Goal: Feedback & Contribution: Submit feedback/report problem

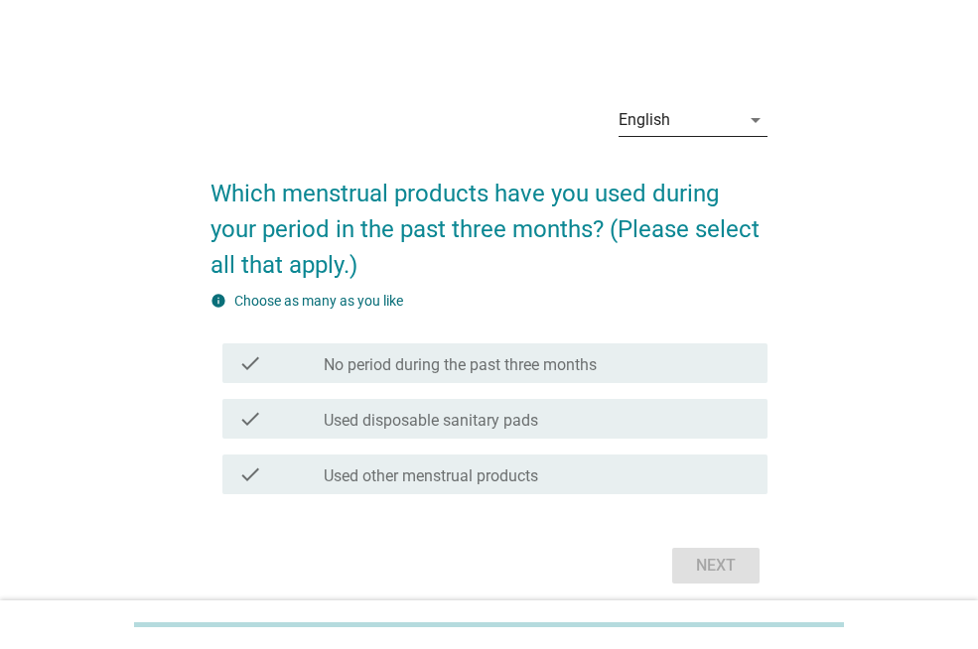
click at [736, 109] on div "English" at bounding box center [679, 120] width 121 height 32
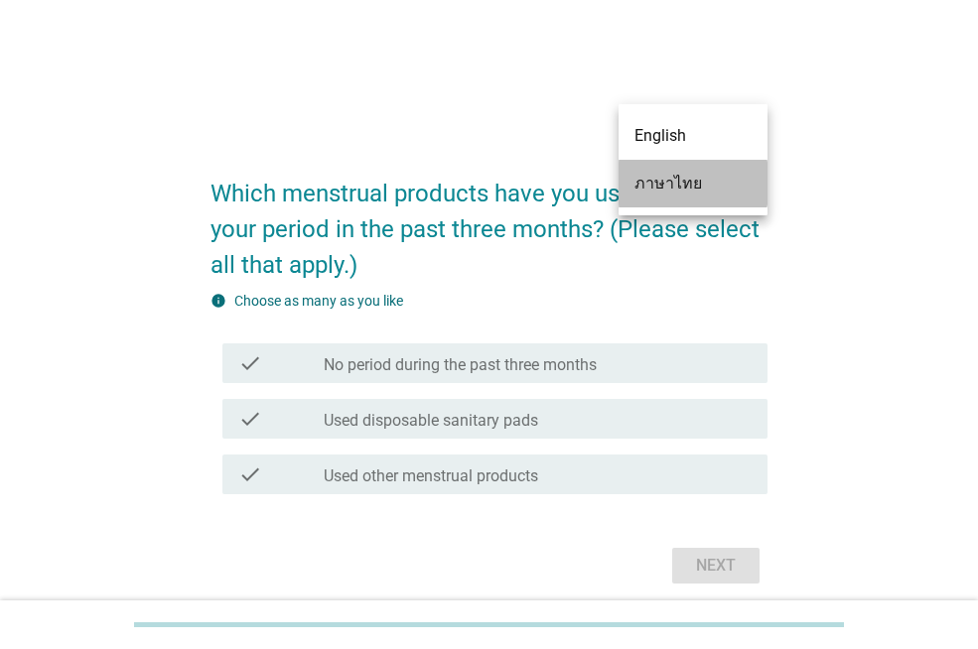
click at [671, 187] on div "ภาษาไทย" at bounding box center [692, 184] width 117 height 24
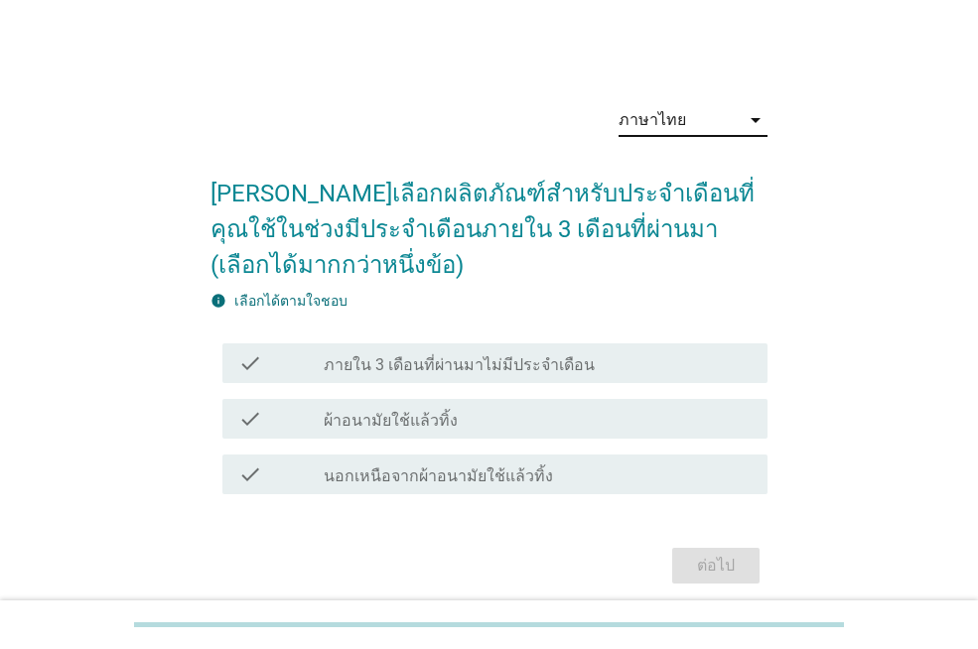
click at [358, 429] on label "ผ้าอนามัยใช้แล้วทิ้ง" at bounding box center [391, 421] width 134 height 20
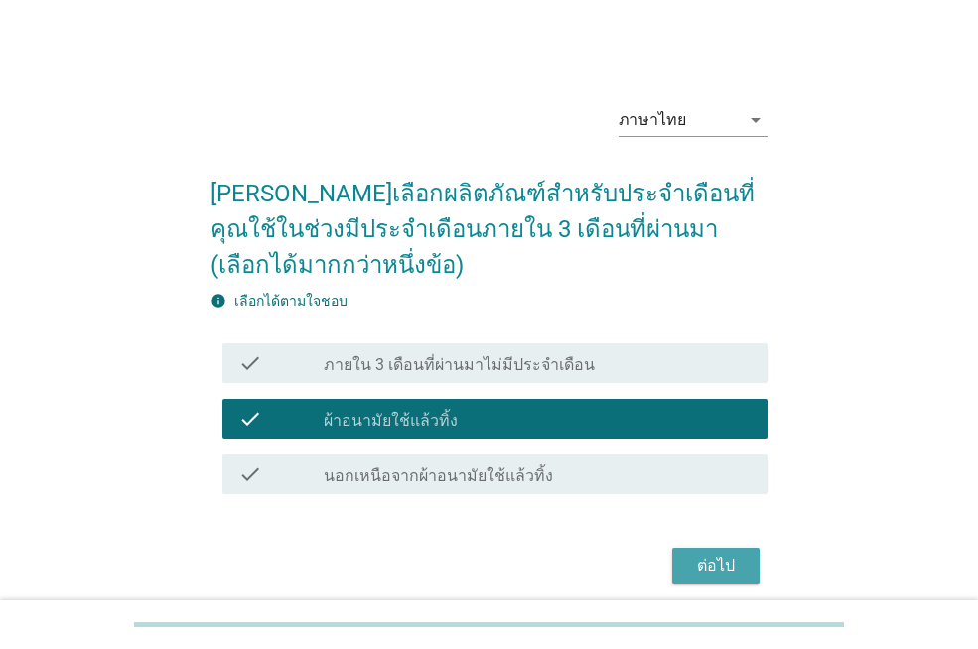
click at [699, 571] on div "ต่อไป" at bounding box center [716, 566] width 56 height 24
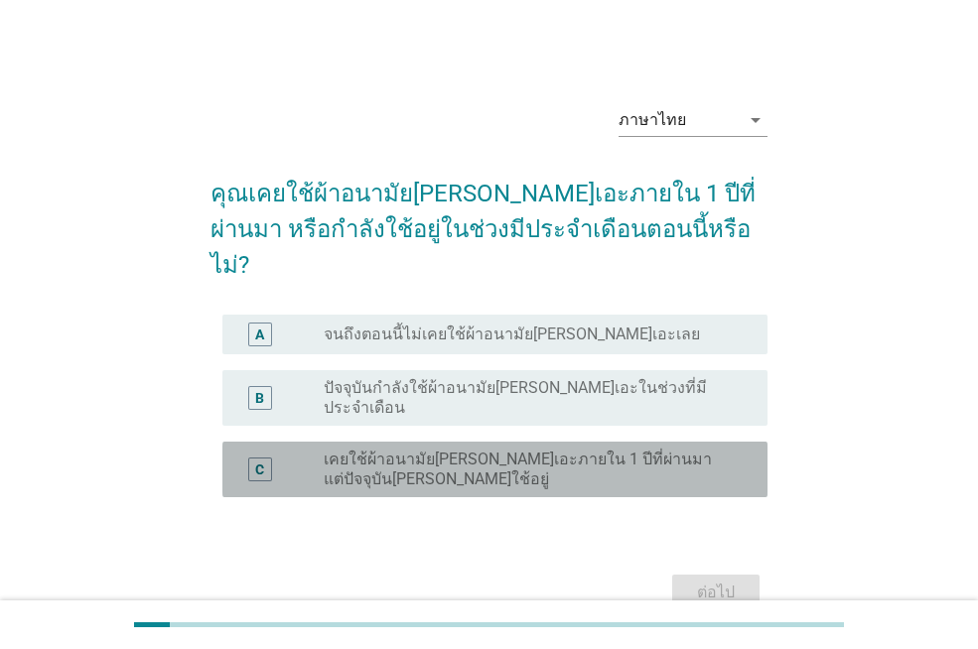
click at [389, 450] on label "เคยใช้ผ้าอนามัย[PERSON_NAME]เอะภายใน 1 ปีที่ผ่านมา แต่ปัจจุบัน[PERSON_NAME]ใช้อ…" at bounding box center [530, 470] width 412 height 40
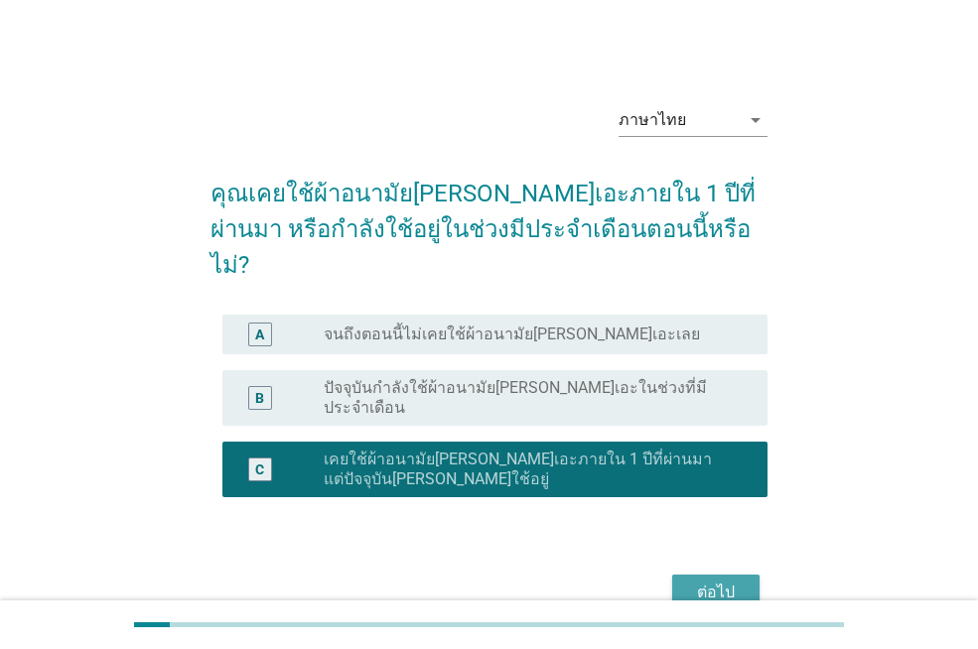
click at [704, 581] on div "ต่อไป" at bounding box center [716, 593] width 56 height 24
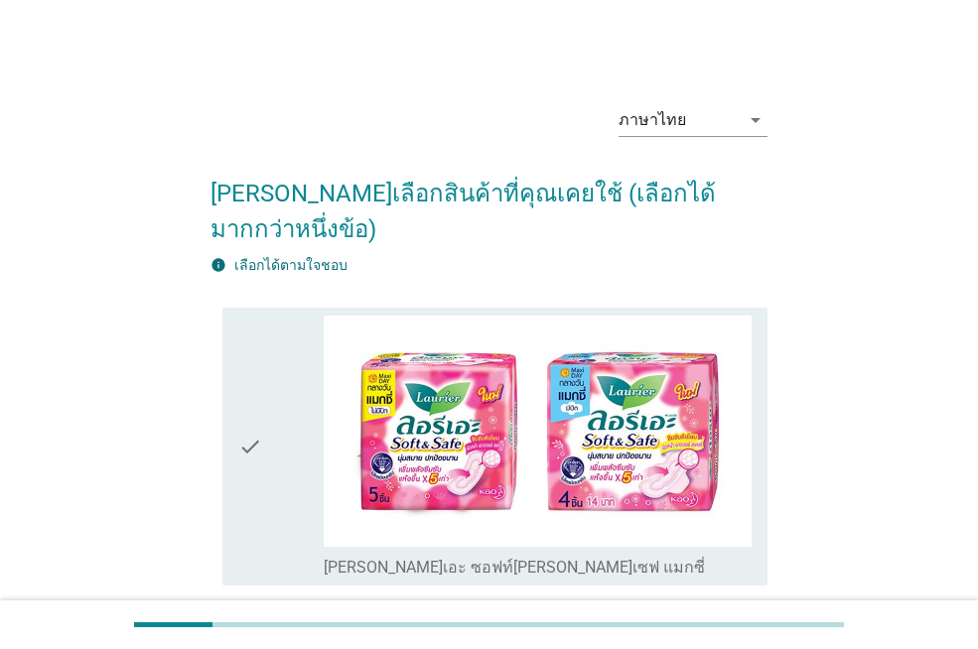
click at [257, 413] on icon "check" at bounding box center [250, 447] width 24 height 263
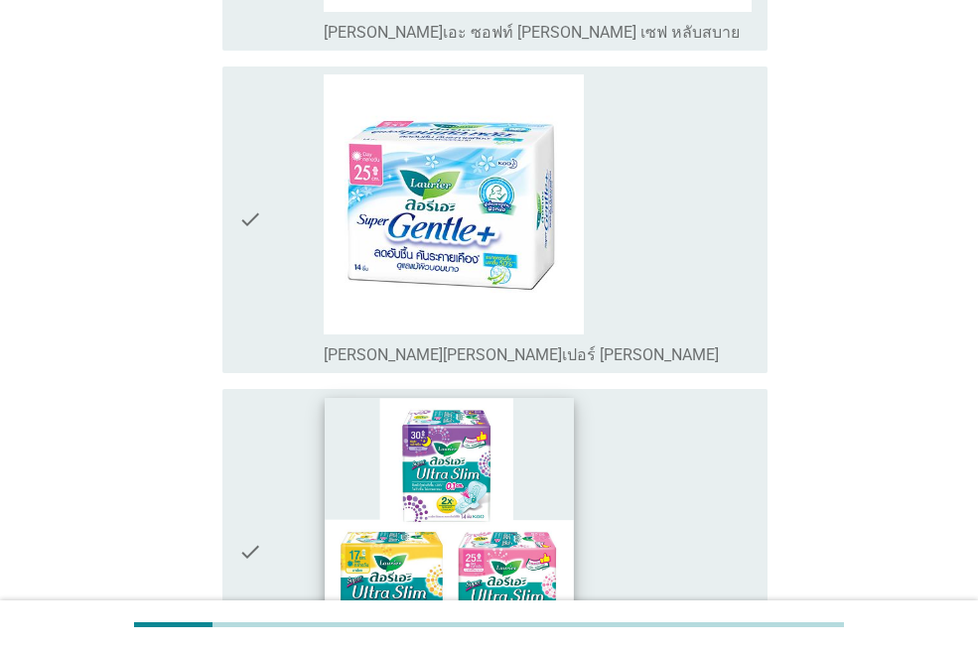
scroll to position [1291, 0]
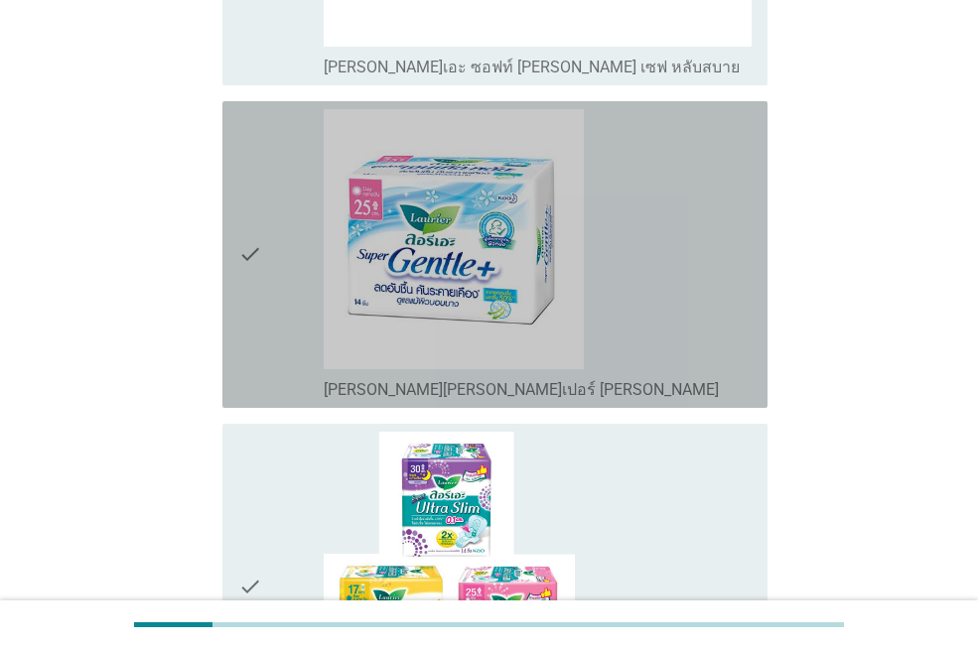
click at [289, 249] on div "check" at bounding box center [280, 254] width 85 height 291
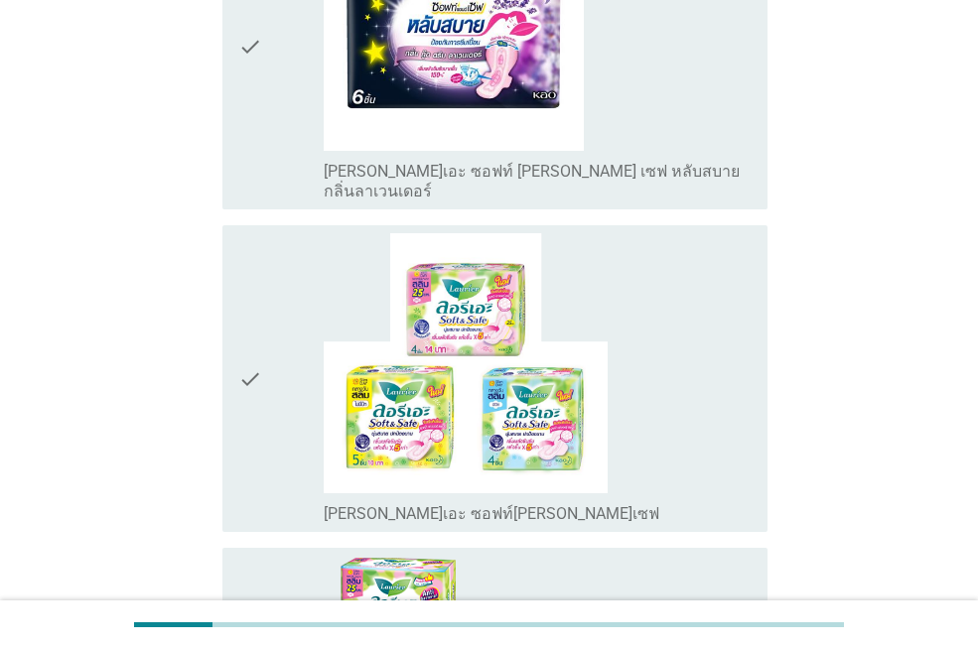
scroll to position [2879, 0]
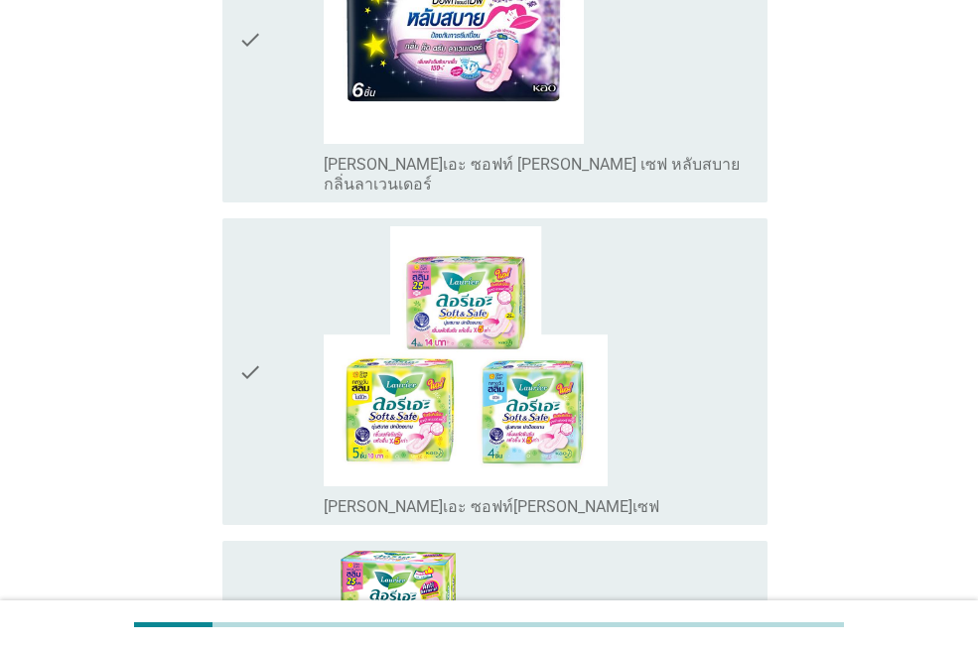
click at [275, 322] on div "check" at bounding box center [280, 371] width 85 height 291
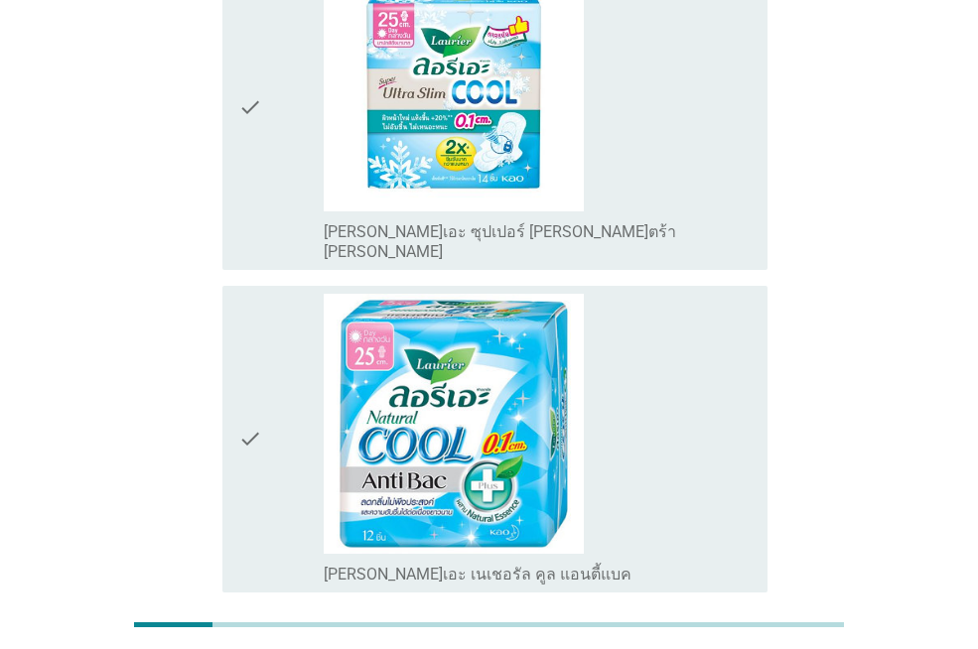
scroll to position [4588, 0]
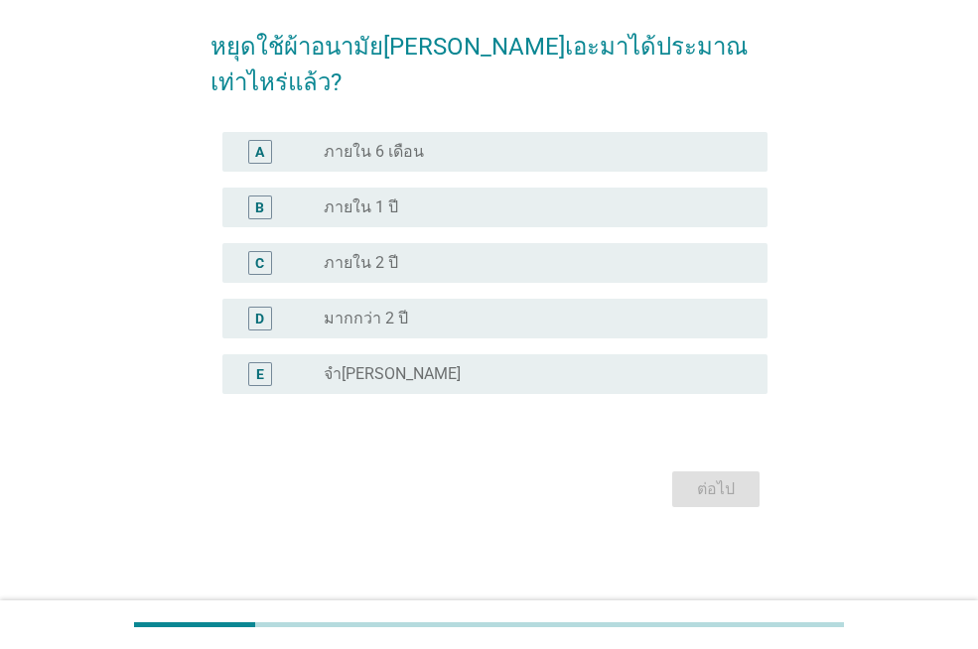
scroll to position [0, 0]
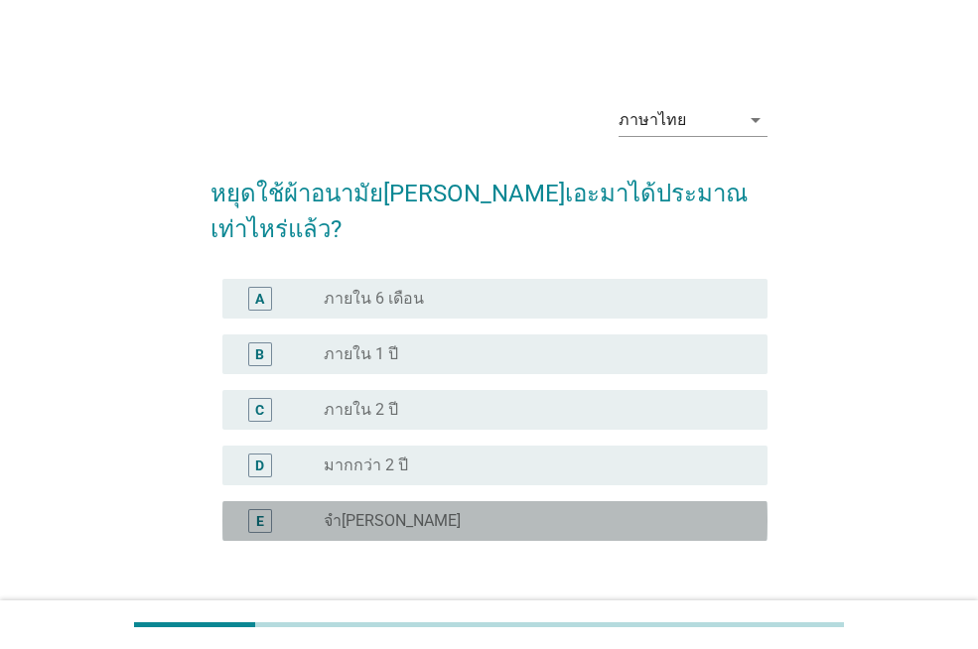
click at [375, 511] on label "จำ[PERSON_NAME]" at bounding box center [392, 521] width 137 height 20
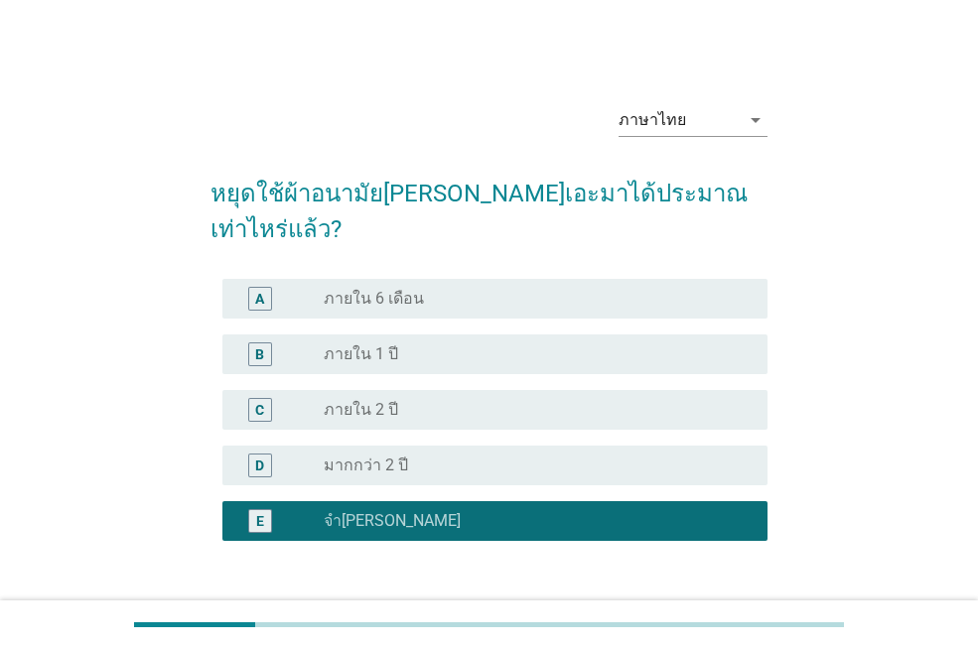
click at [711, 625] on div "ต่อไป" at bounding box center [716, 637] width 56 height 24
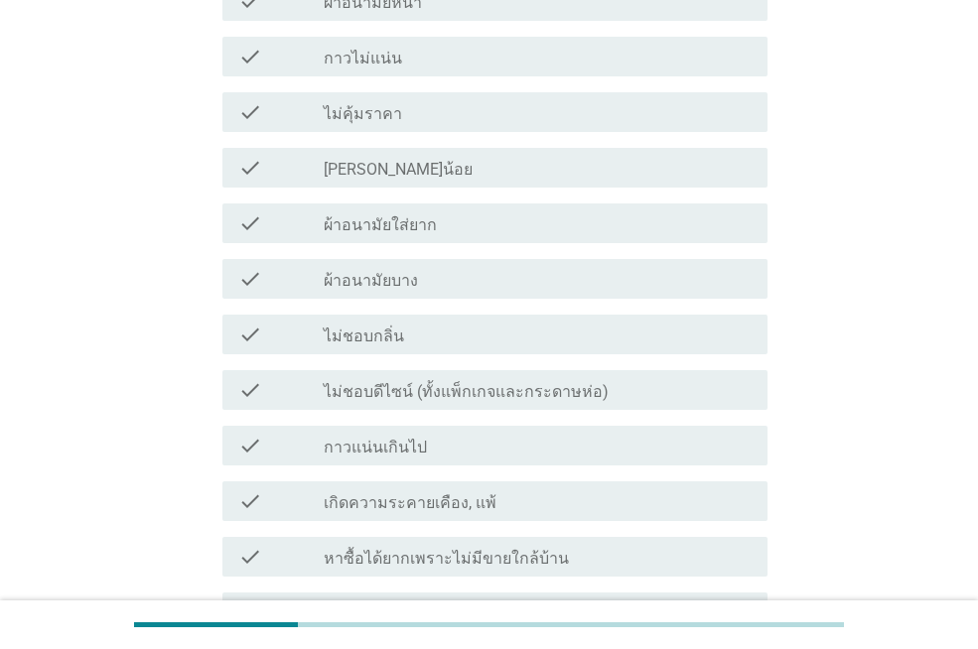
scroll to position [397, 0]
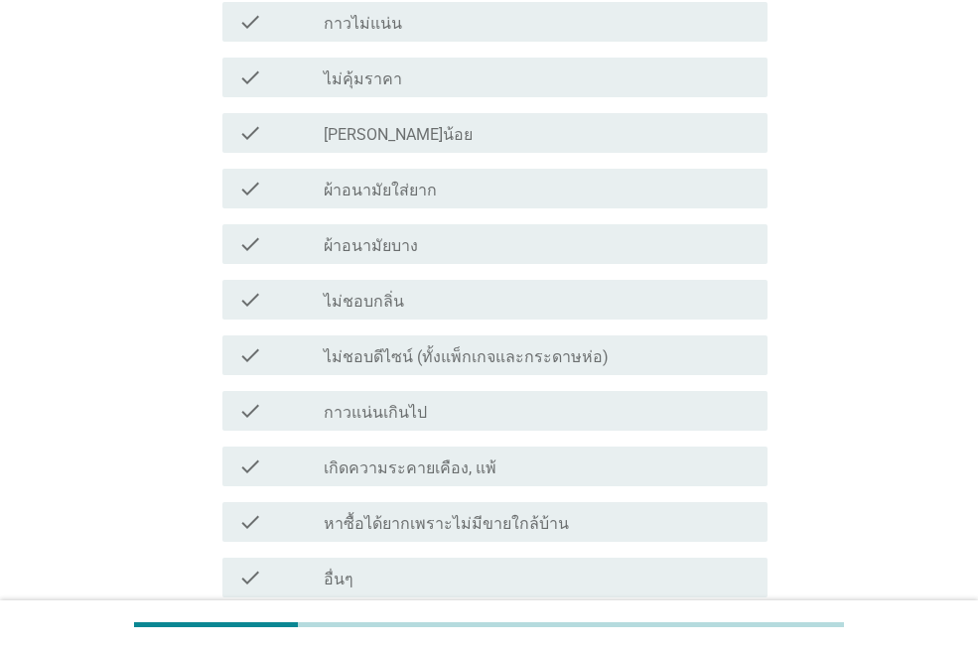
click at [442, 348] on label "ไม่ชอบดีไซน์ (ทั้งแพ็กเกจและกระดาษห่อ)" at bounding box center [466, 358] width 285 height 20
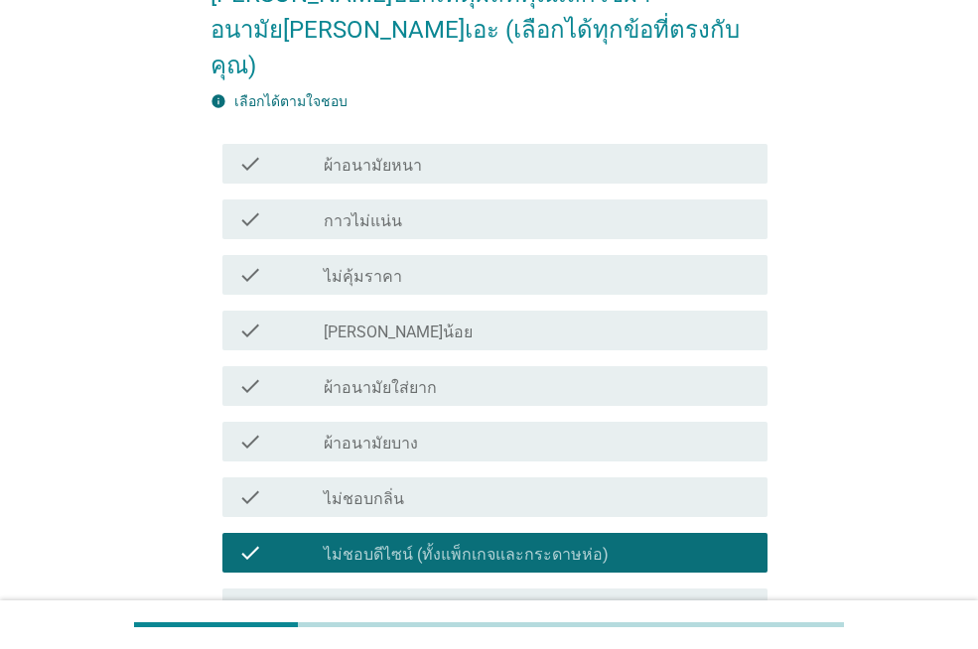
scroll to position [199, 0]
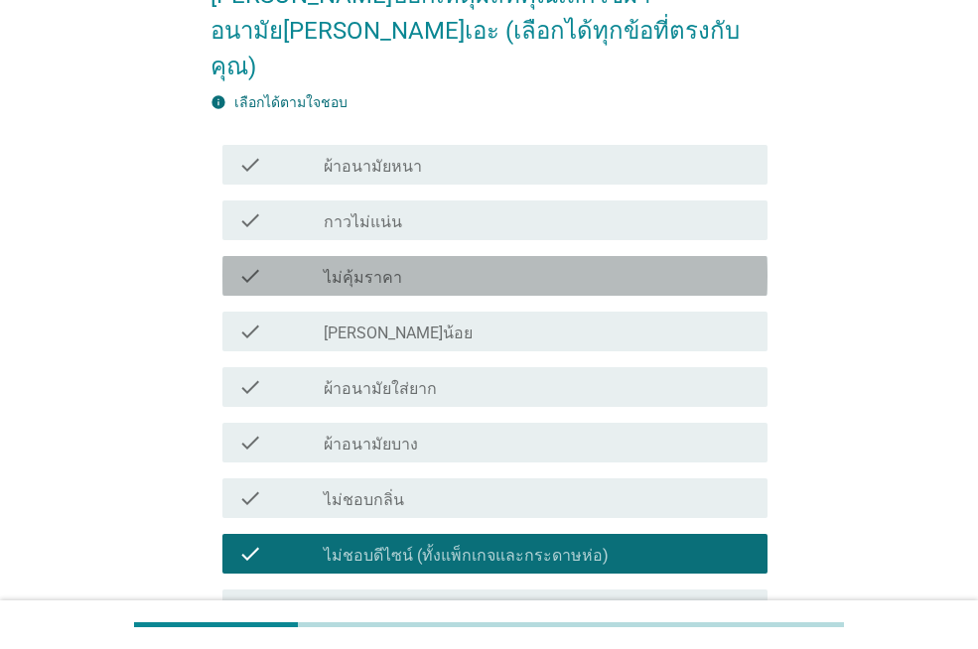
click at [453, 264] on div "check_box_outline_blank ไม่คุ้มราคา" at bounding box center [538, 276] width 428 height 24
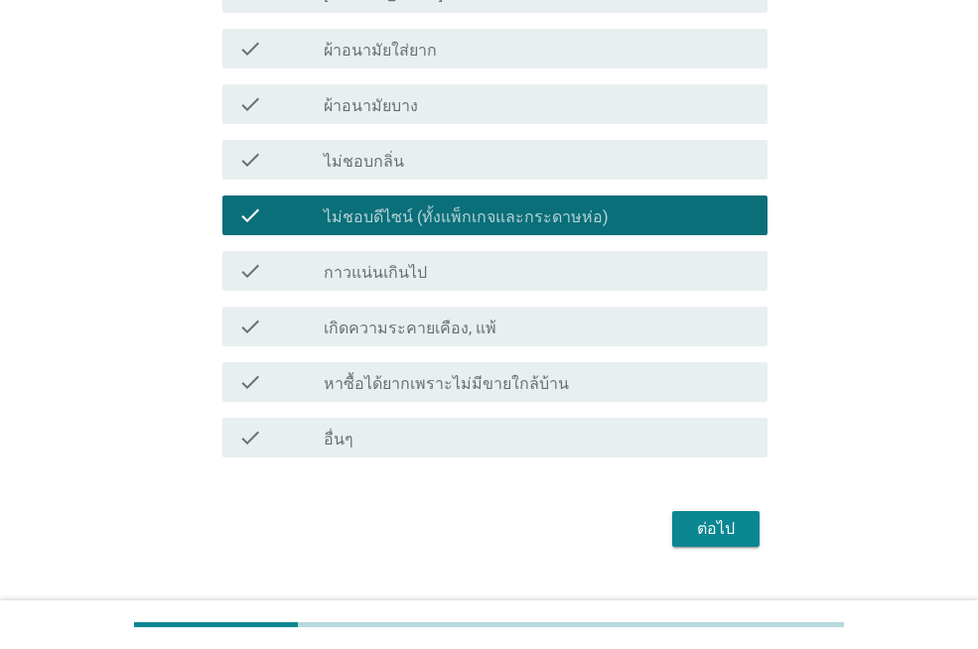
scroll to position [541, 0]
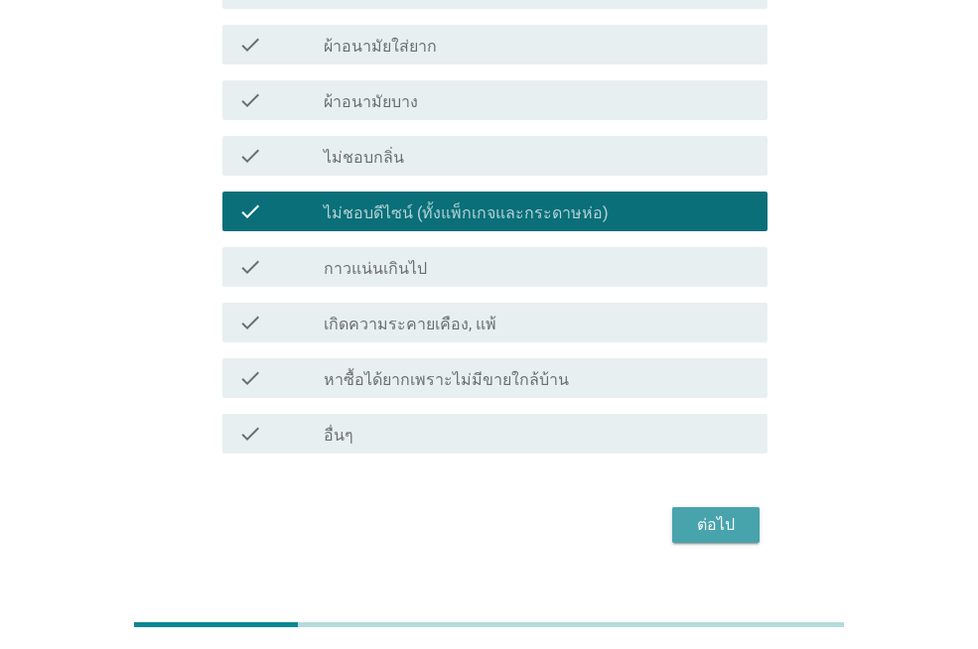
click at [725, 513] on div "ต่อไป" at bounding box center [716, 525] width 56 height 24
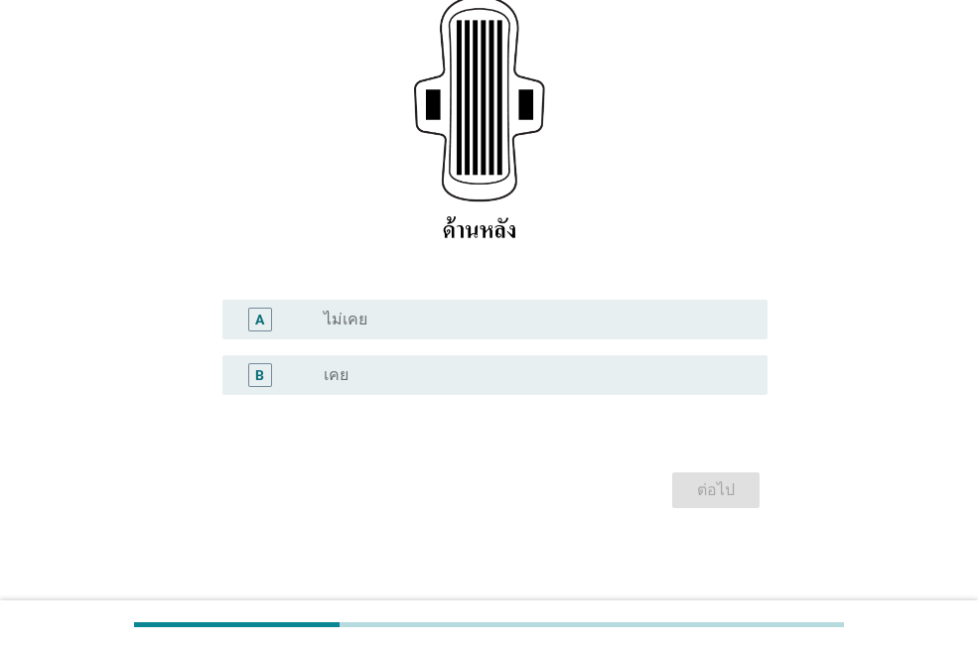
scroll to position [356, 0]
click at [398, 372] on div "radio_button_unchecked เคย" at bounding box center [530, 373] width 412 height 20
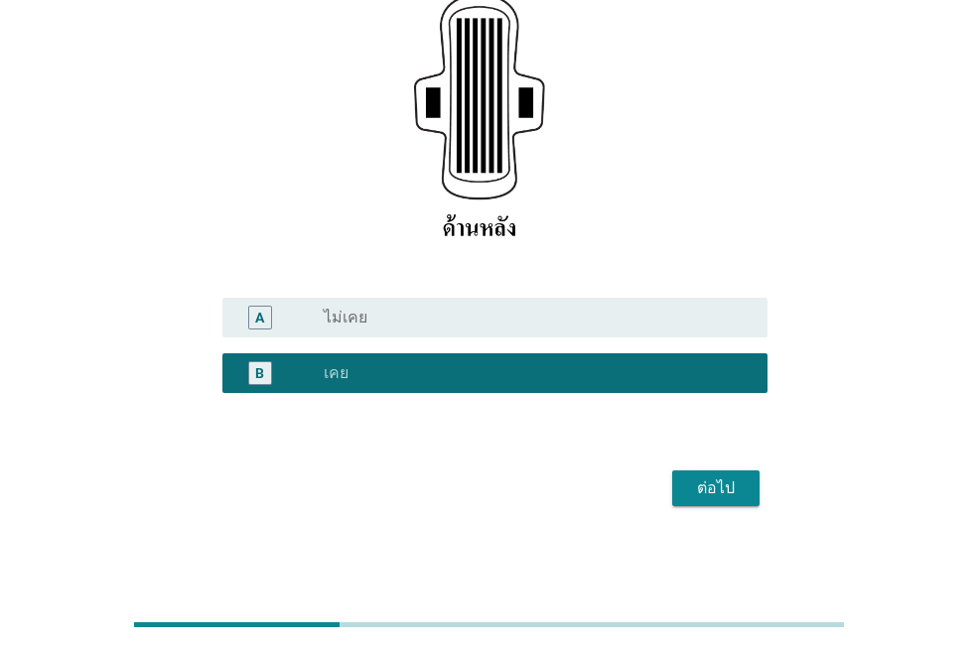
click at [721, 490] on div "ต่อไป" at bounding box center [716, 489] width 56 height 24
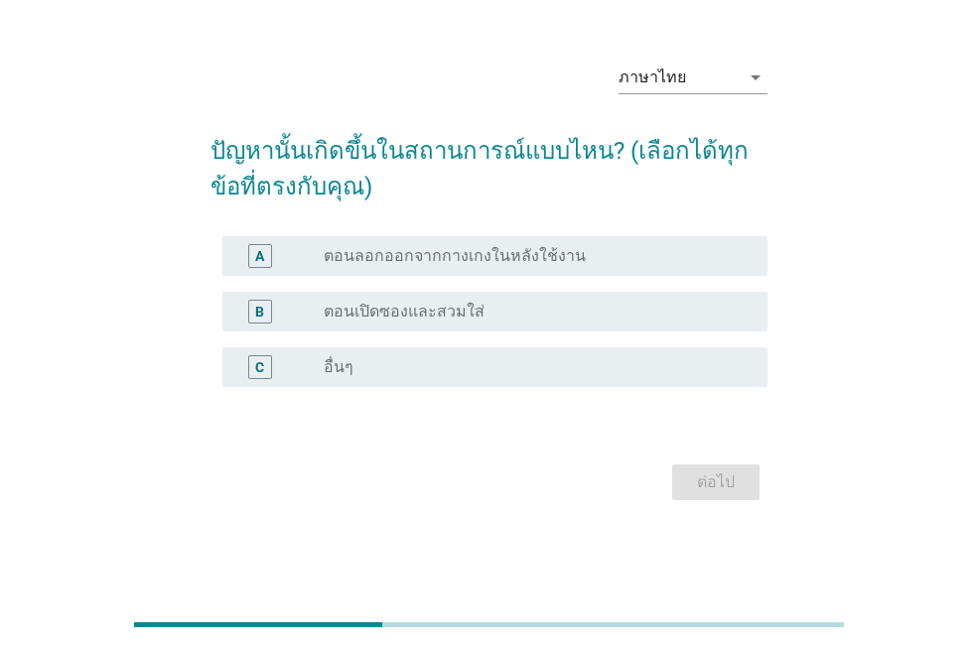
scroll to position [0, 0]
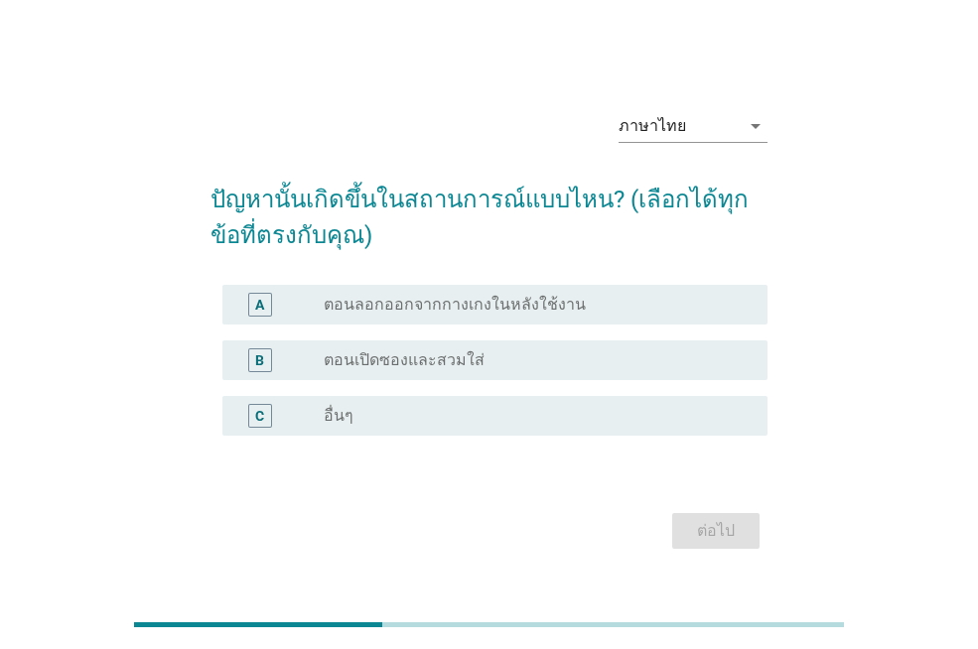
click at [403, 304] on label "ตอนลอกออกจากกางเกงในหลังใช้งาน" at bounding box center [455, 305] width 262 height 20
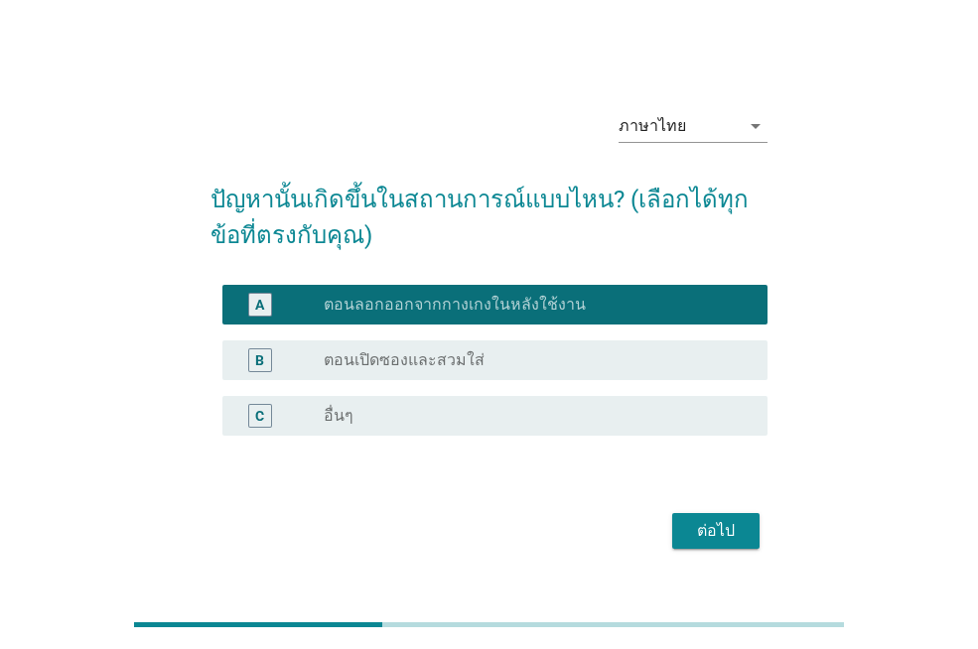
click at [518, 366] on div "radio_button_unchecked ตอนเปิดซองและสวมใส่" at bounding box center [530, 360] width 412 height 20
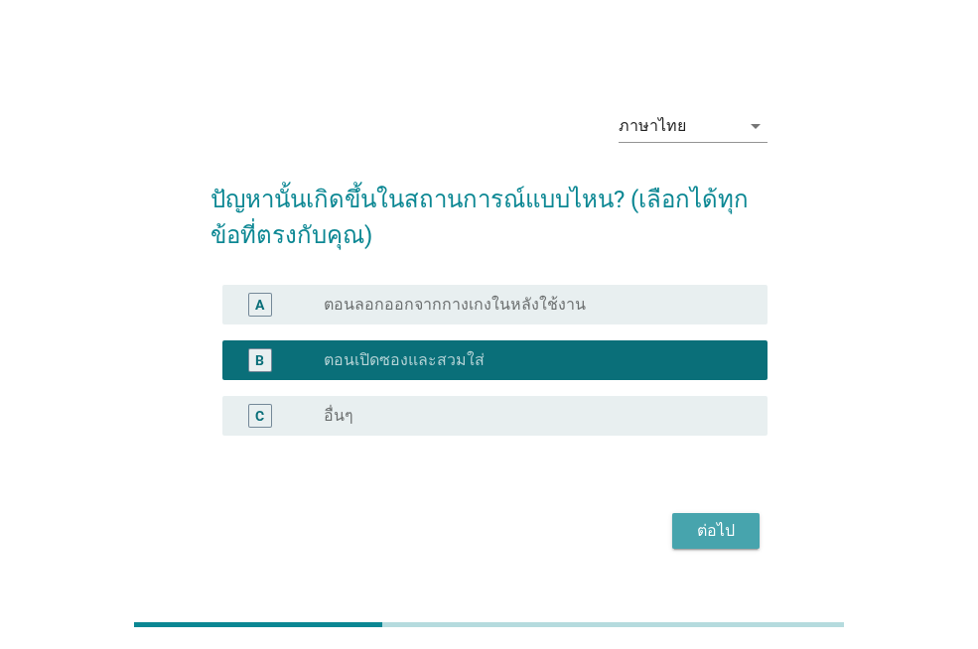
click at [733, 532] on div "ต่อไป" at bounding box center [716, 531] width 56 height 24
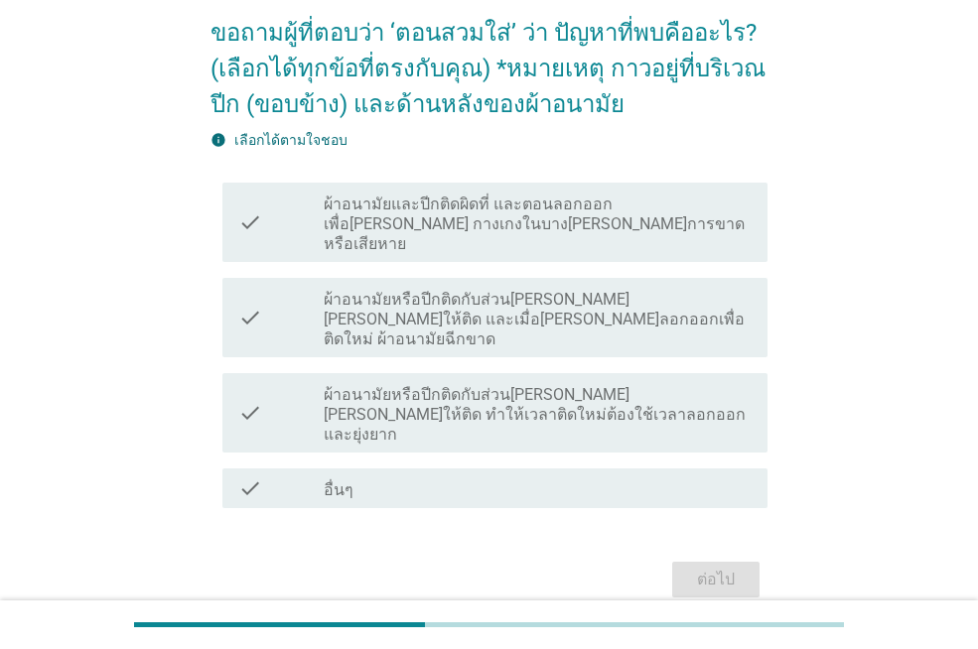
scroll to position [192, 0]
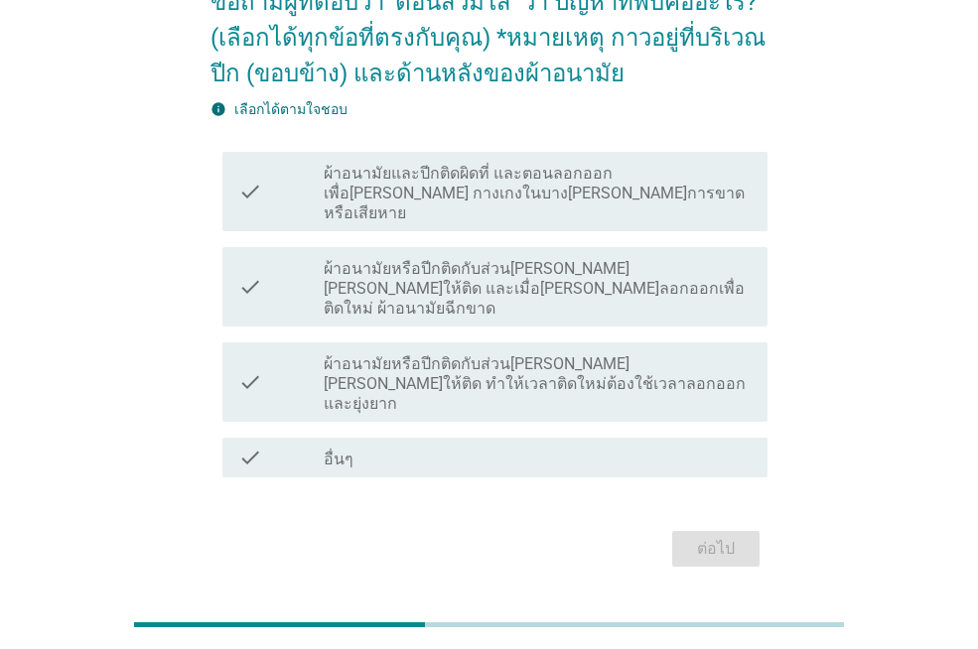
click at [501, 260] on label "ผ้าอนามัยหรือปีกติดกับส่วน[PERSON_NAME][PERSON_NAME]ให้ติด และเมื่อ[PERSON_NAME…" at bounding box center [538, 289] width 428 height 60
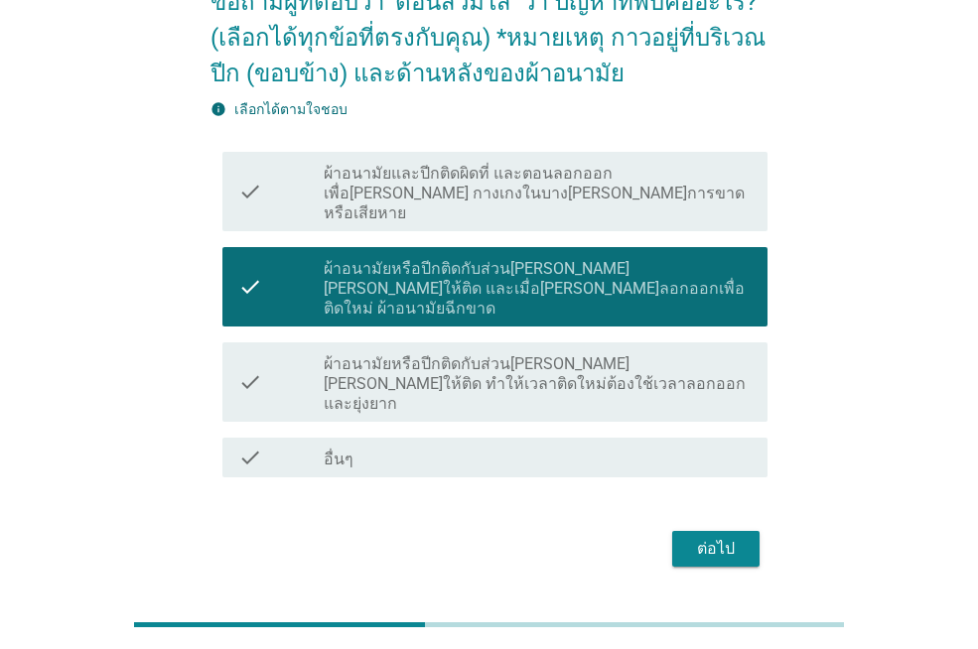
click at [539, 178] on label "ผ้าอนามัยและปีกติดผิดที่ และตอนลอกออกเพื่อ[PERSON_NAME] กางเกงในบาง[PERSON_NAME…" at bounding box center [538, 194] width 428 height 60
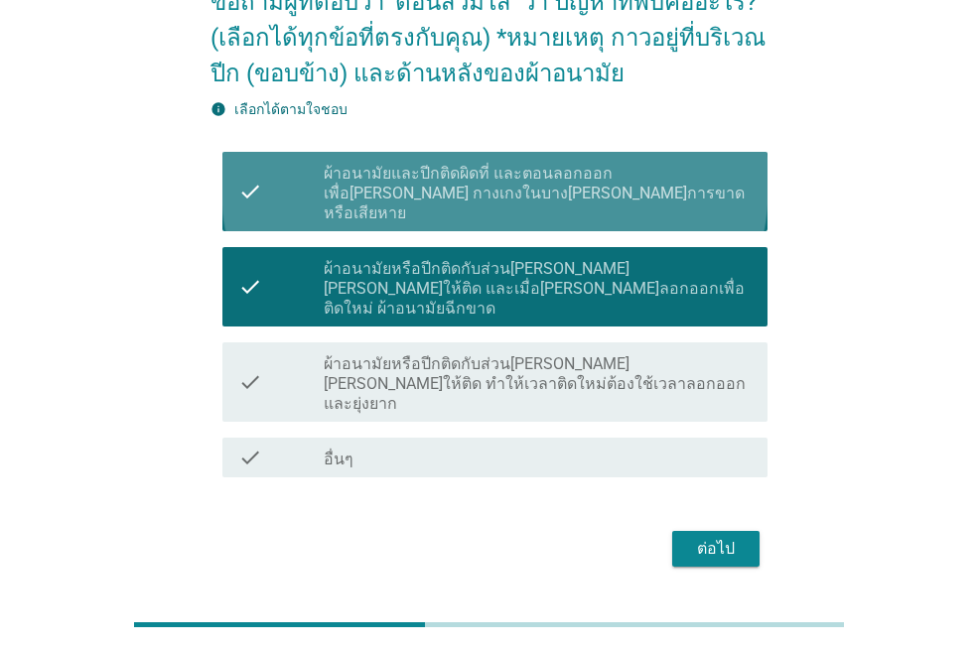
click at [556, 200] on label "ผ้าอนามัยและปีกติดผิดที่ และตอนลอกออกเพื่อ[PERSON_NAME] กางเกงในบาง[PERSON_NAME…" at bounding box center [538, 194] width 428 height 60
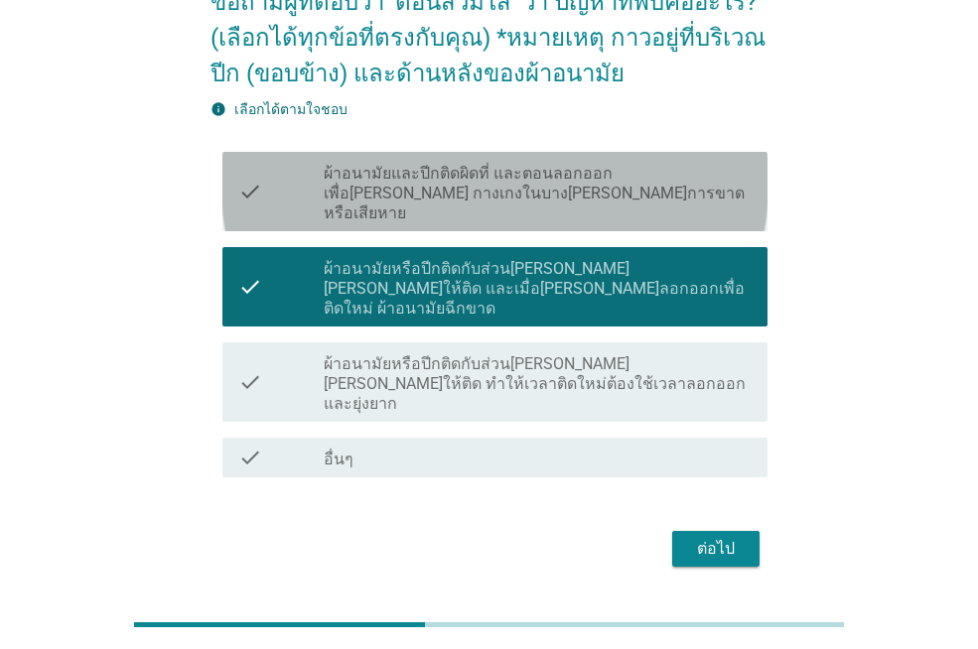
click at [556, 200] on label "ผ้าอนามัยและปีกติดผิดที่ และตอนลอกออกเพื่อ[PERSON_NAME] กางเกงในบาง[PERSON_NAME…" at bounding box center [538, 194] width 428 height 60
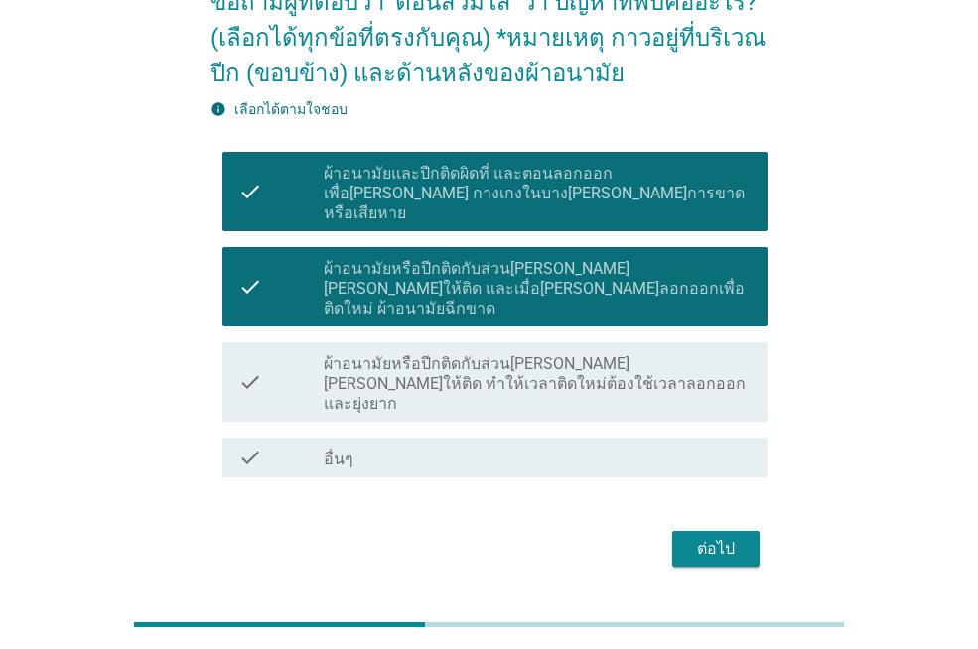
click at [702, 537] on div "ต่อไป" at bounding box center [716, 549] width 56 height 24
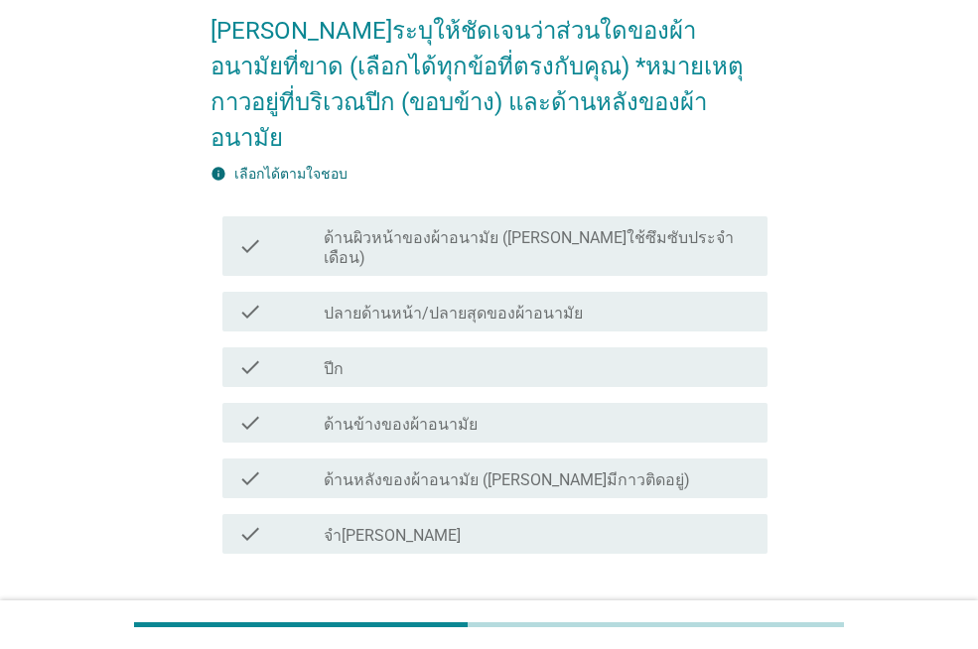
scroll to position [199, 0]
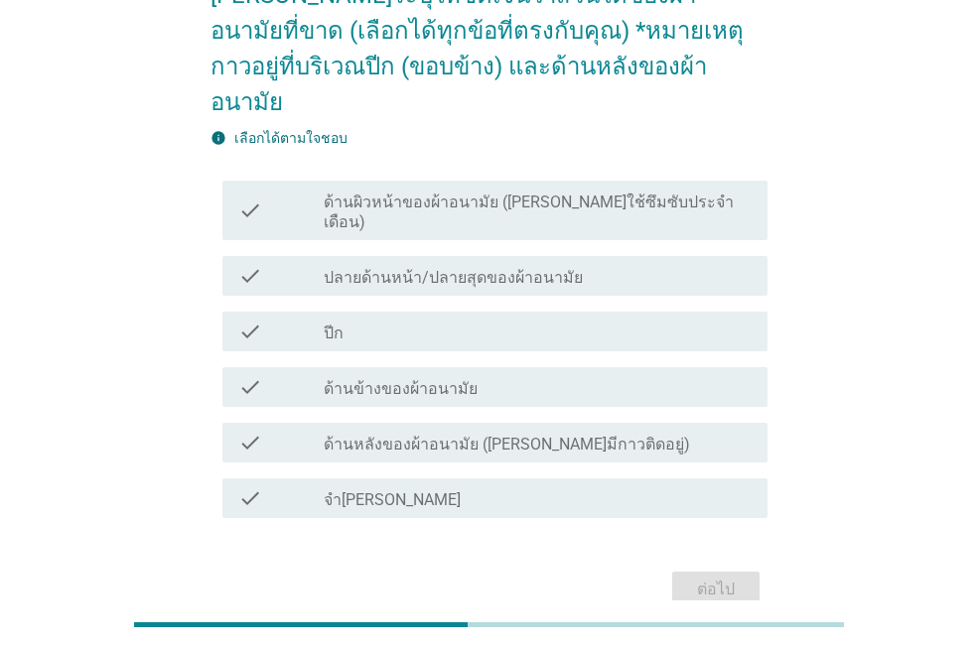
click at [445, 320] on div "check_box_outline_blank ปีก" at bounding box center [538, 332] width 428 height 24
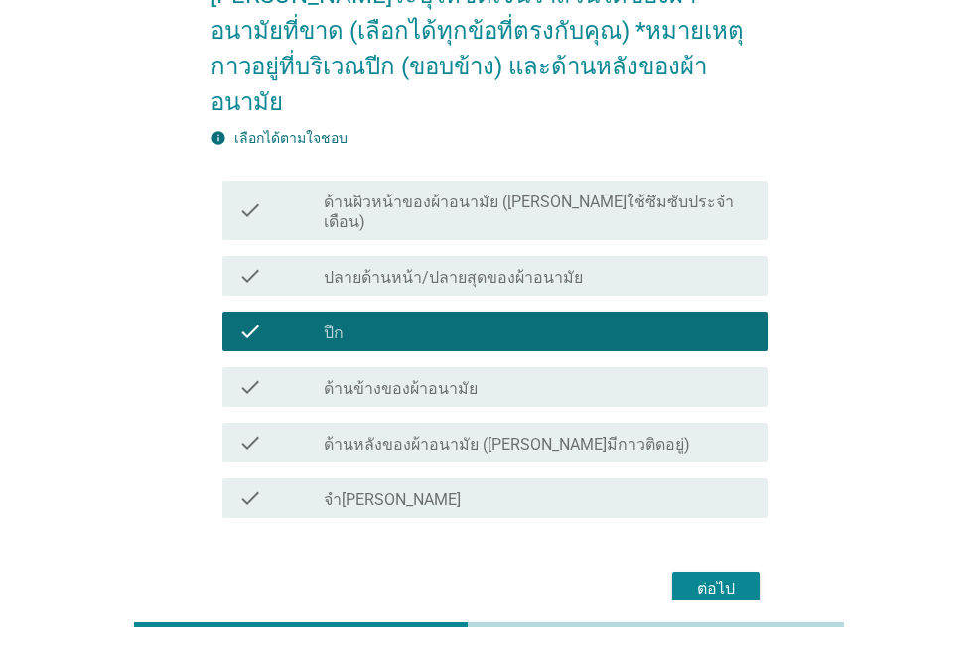
click at [564, 435] on label "ด้านหลังของผ้าอนามัย ([PERSON_NAME]มีกาวติดอยู่)" at bounding box center [507, 445] width 366 height 20
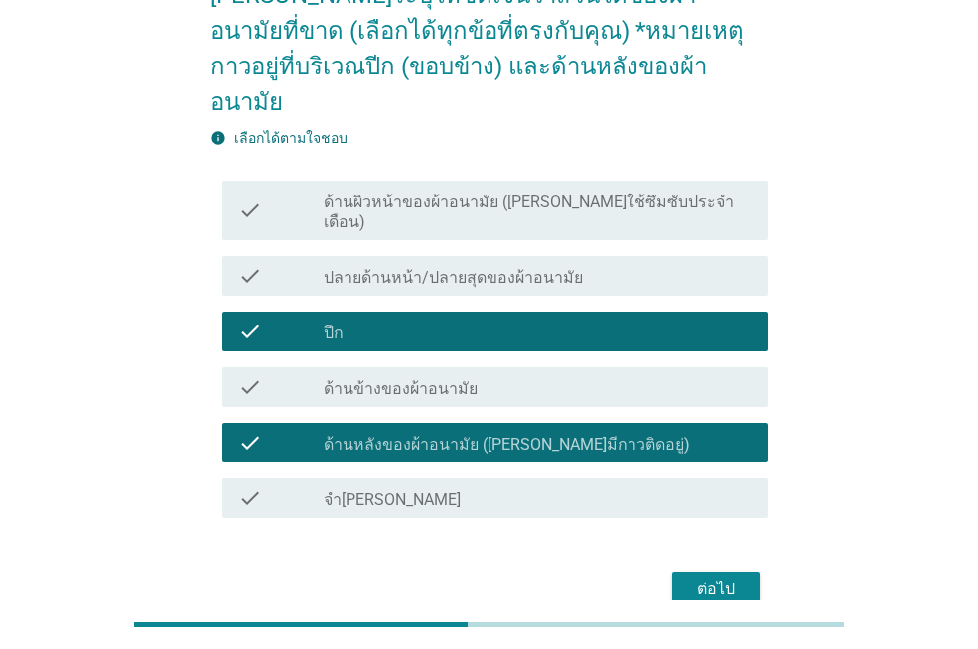
click at [711, 578] on div "ต่อไป" at bounding box center [716, 590] width 56 height 24
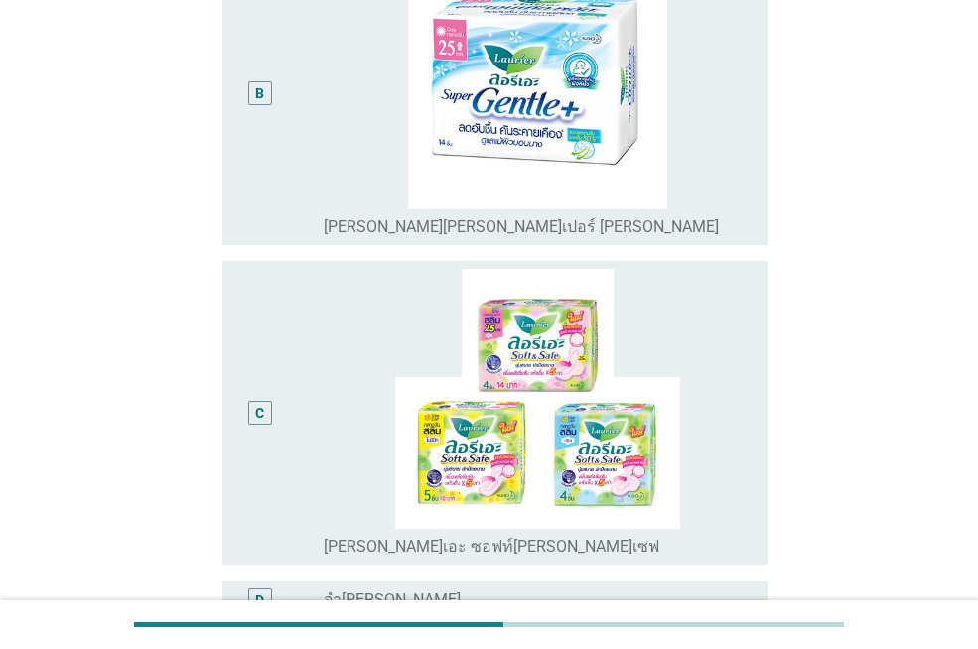
scroll to position [794, 0]
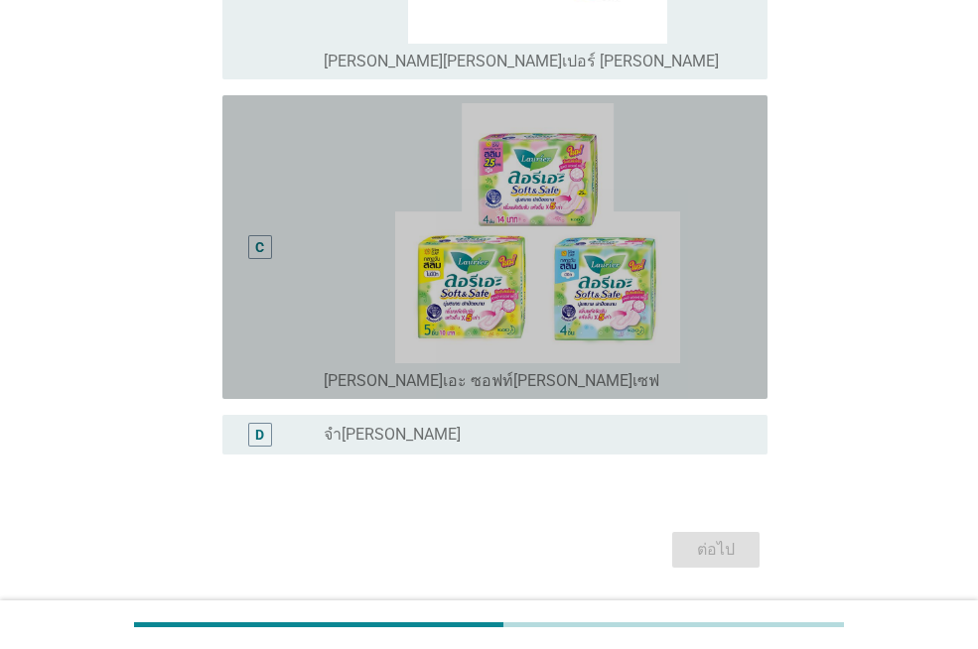
click at [312, 257] on div "C" at bounding box center [280, 247] width 85 height 288
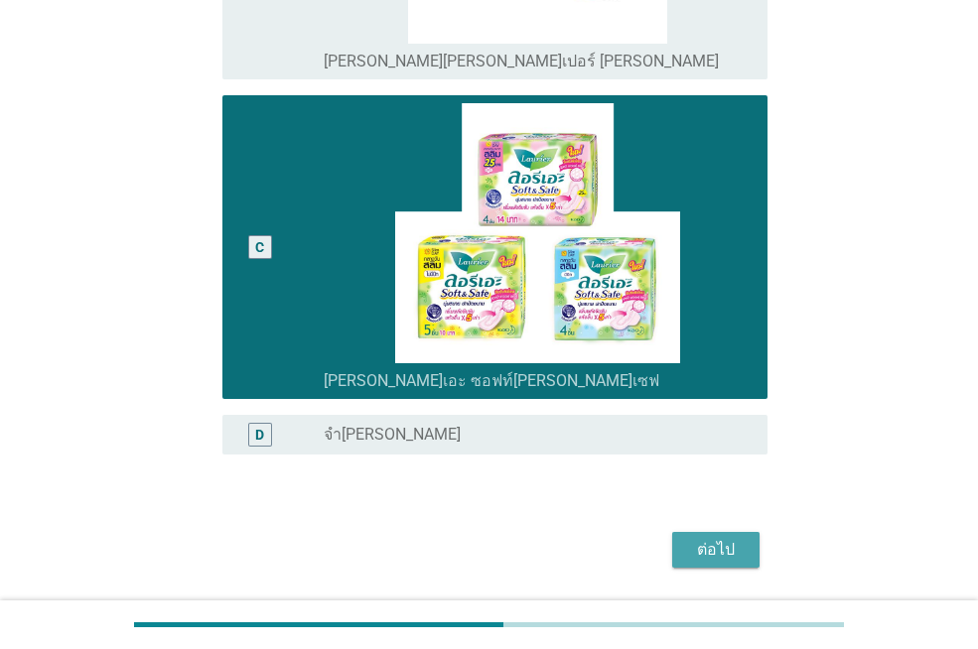
click at [737, 550] on div "ต่อไป" at bounding box center [716, 550] width 56 height 24
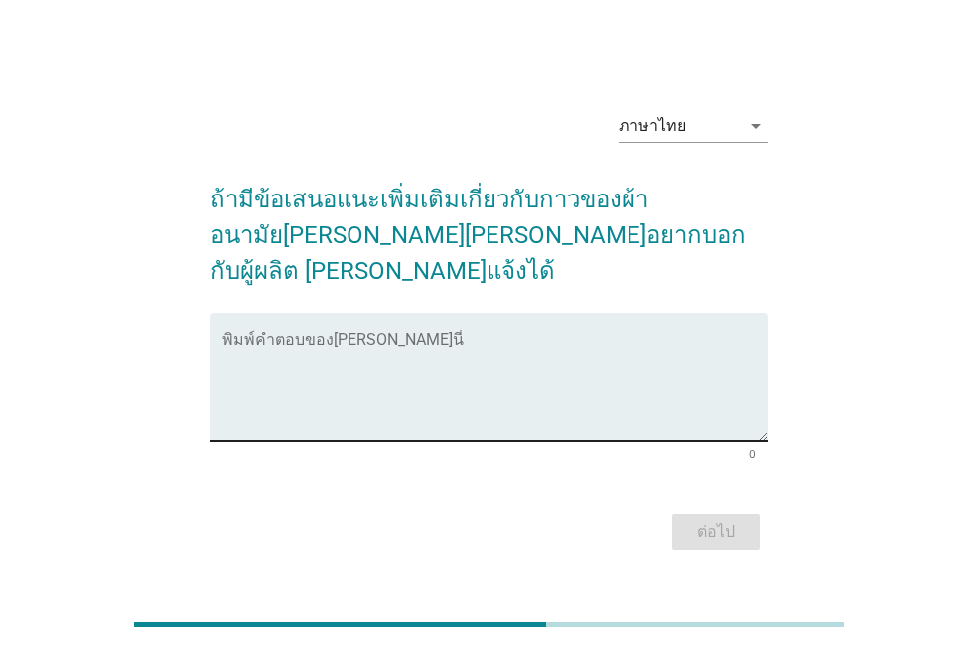
click at [453, 337] on textarea "พิมพ์คำตอบของคุณ ที่นี่" at bounding box center [494, 389] width 545 height 104
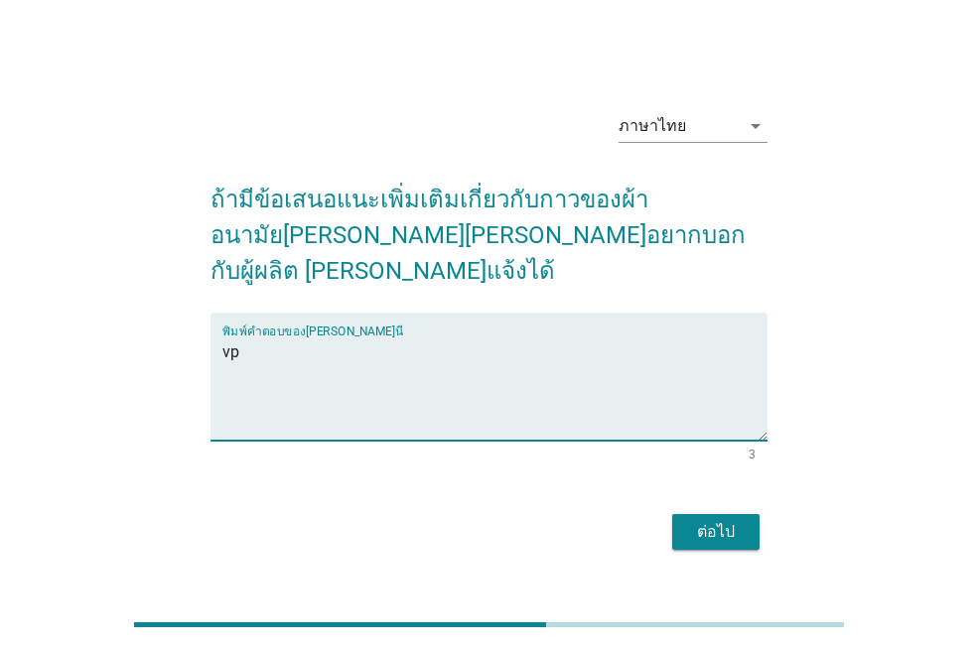
type textarea "v"
click at [496, 337] on textarea "อยากให้ออกแบบปีกให้กาวติดแน่น และกว้ากว่าเดิม" at bounding box center [494, 389] width 545 height 104
type textarea "อยากให้ออกแบบปีกให้กาวติดแน่น และกว้างกว่าเดิม"
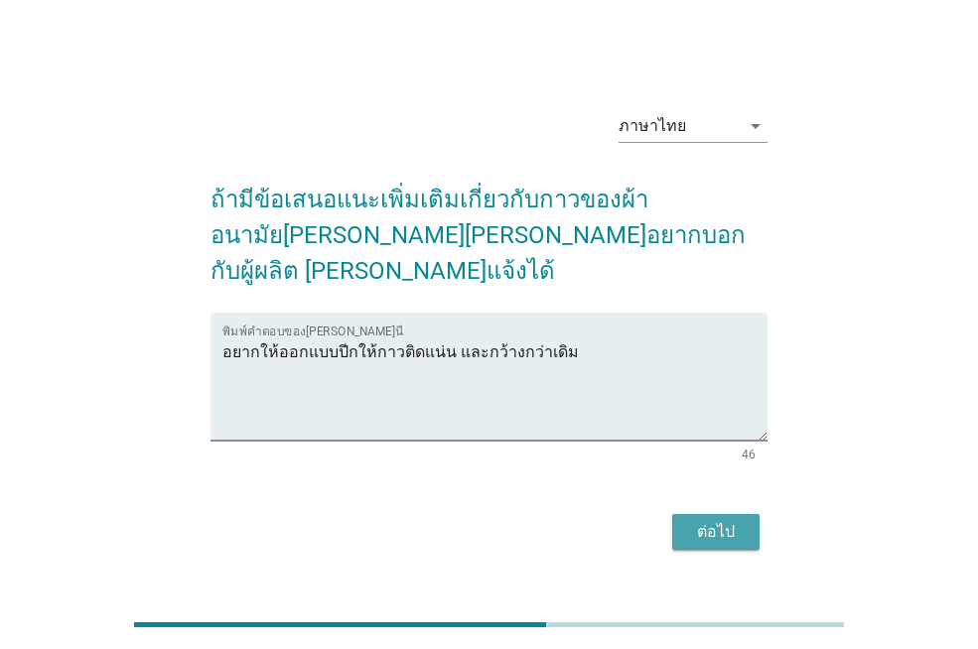
click at [725, 523] on div "ต่อไป" at bounding box center [716, 532] width 56 height 24
